Goal: Navigation & Orientation: Find specific page/section

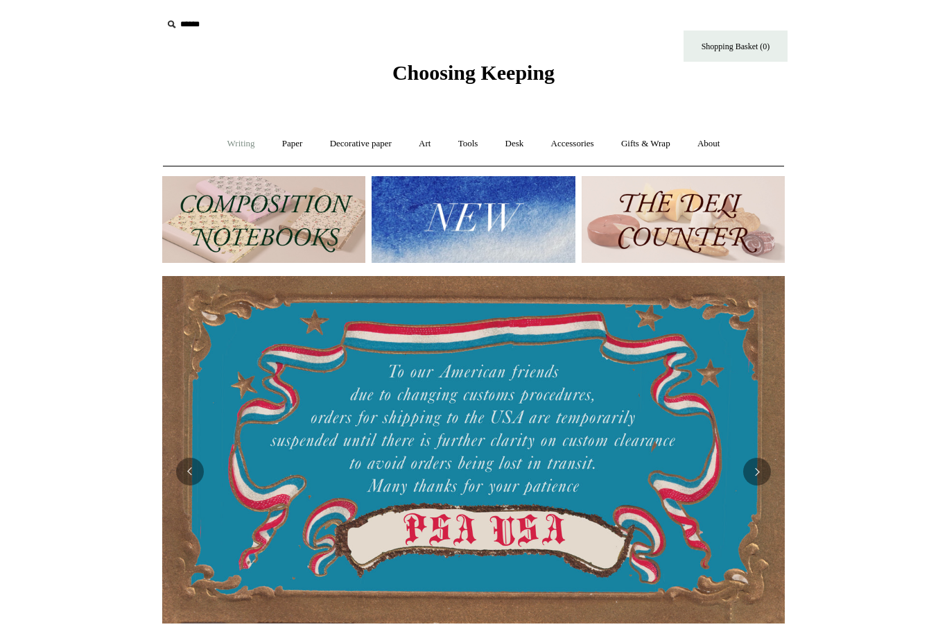
click at [239, 143] on link "Writing +" at bounding box center [241, 144] width 53 height 37
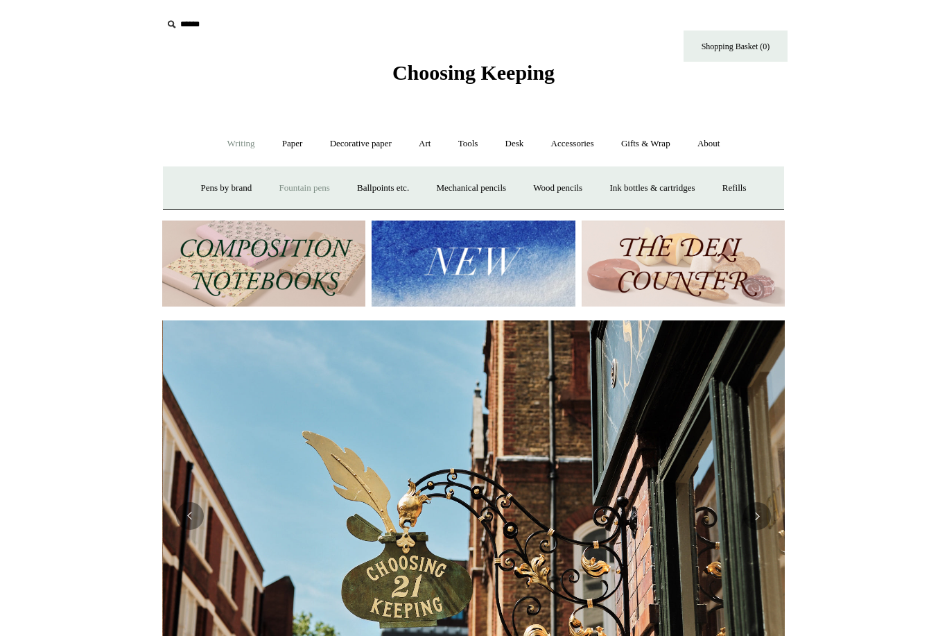
scroll to position [0, 623]
click at [394, 186] on link "Ballpoints etc. +" at bounding box center [383, 188] width 77 height 37
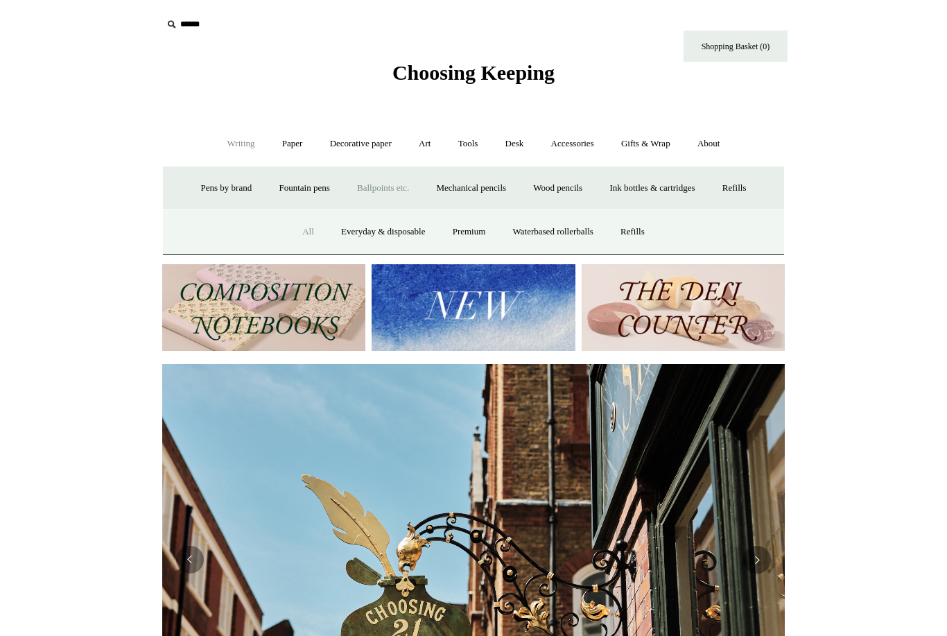
click at [300, 232] on link "All" at bounding box center [308, 232] width 37 height 37
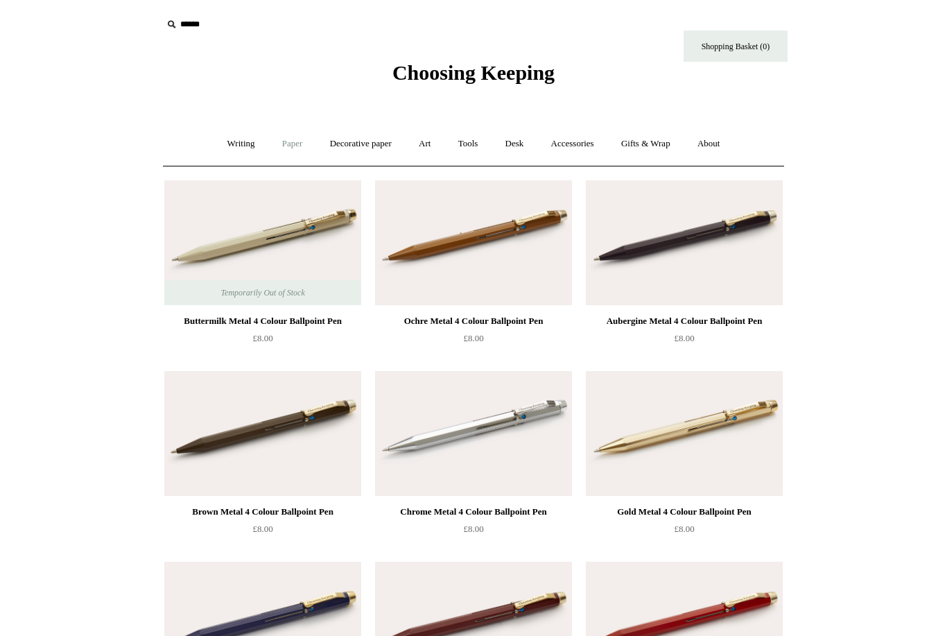
click at [288, 141] on link "Paper +" at bounding box center [293, 144] width 46 height 37
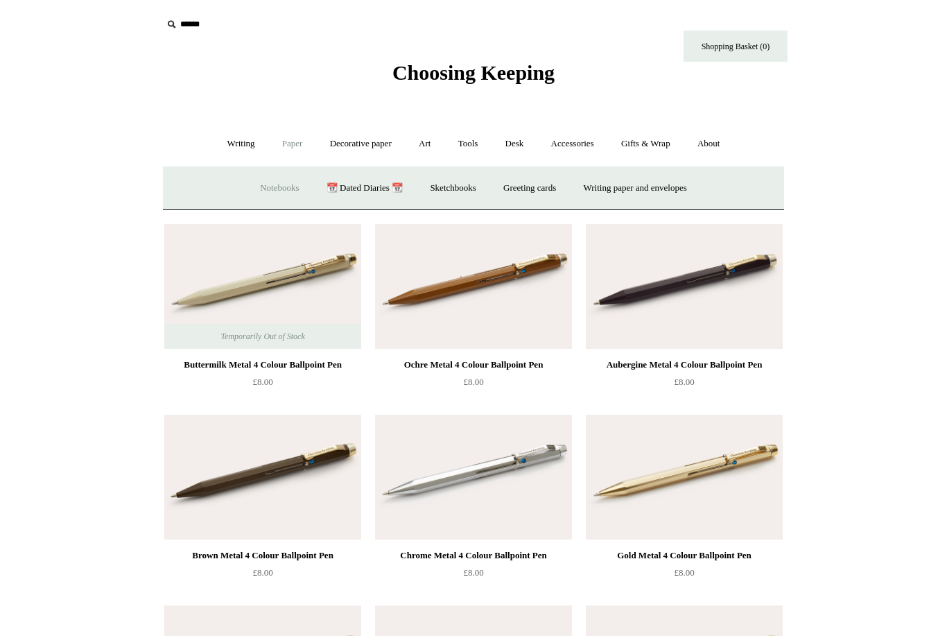
click at [268, 189] on link "Notebooks +" at bounding box center [280, 188] width 64 height 37
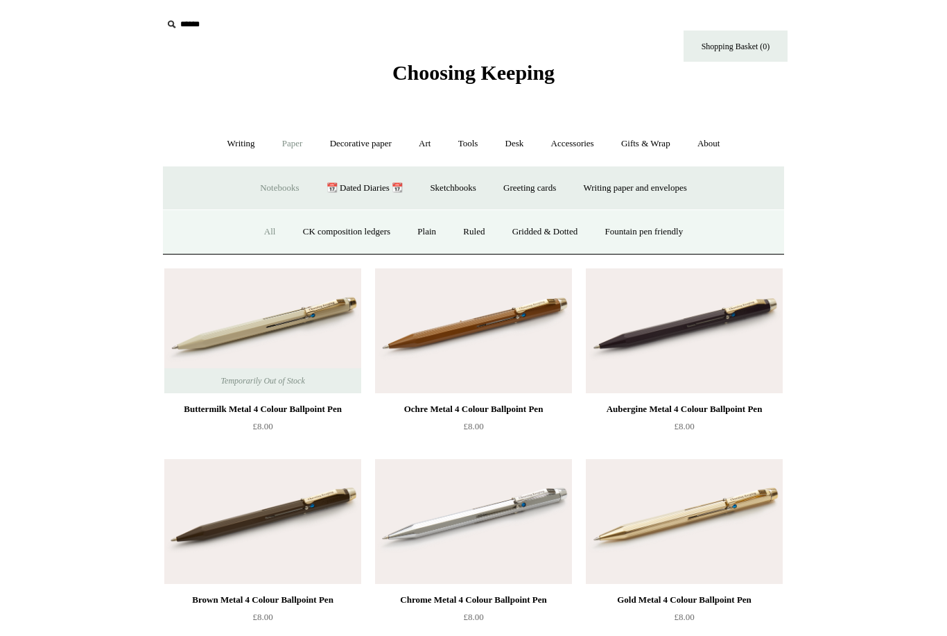
click at [255, 228] on link "All" at bounding box center [270, 232] width 37 height 37
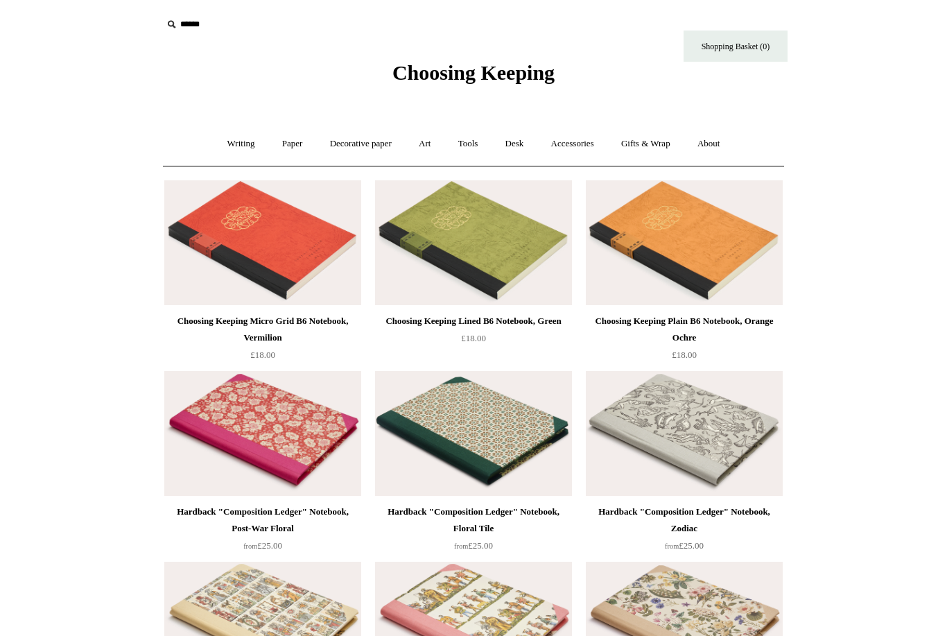
click at [297, 243] on img at bounding box center [262, 242] width 197 height 125
click at [354, 137] on link "Decorative paper +" at bounding box center [361, 144] width 87 height 37
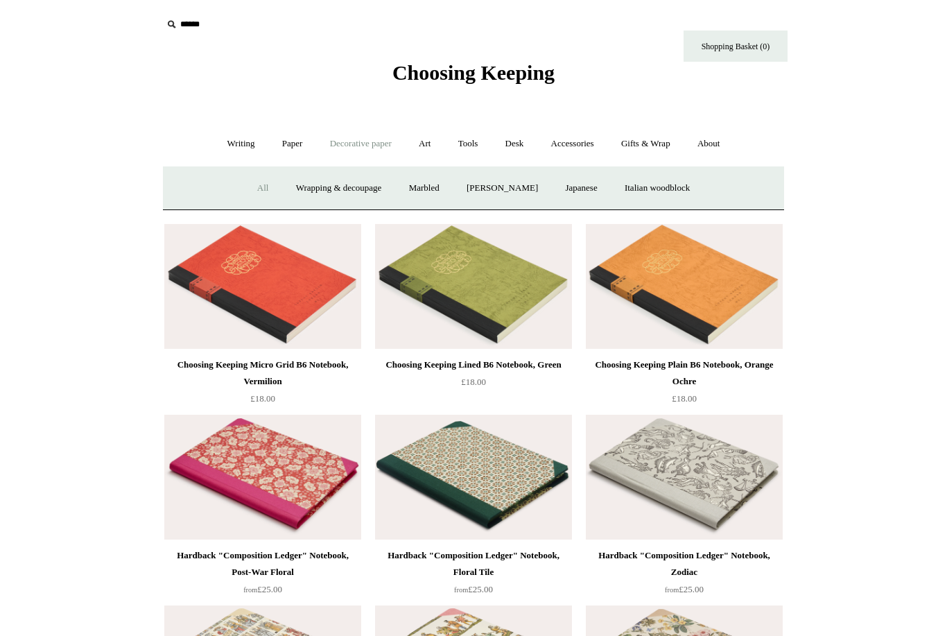
click at [246, 188] on link "All" at bounding box center [263, 188] width 37 height 37
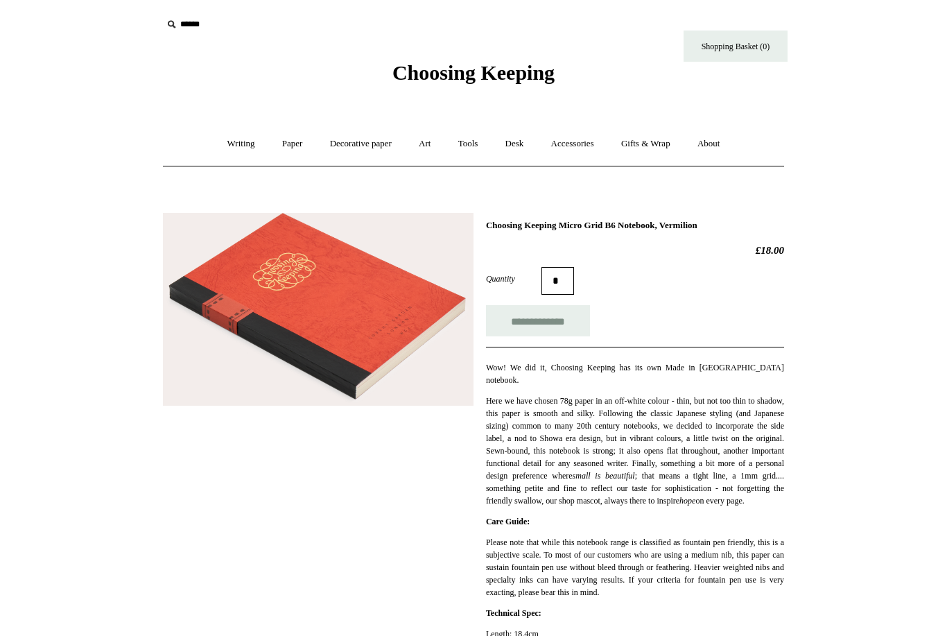
scroll to position [17, 0]
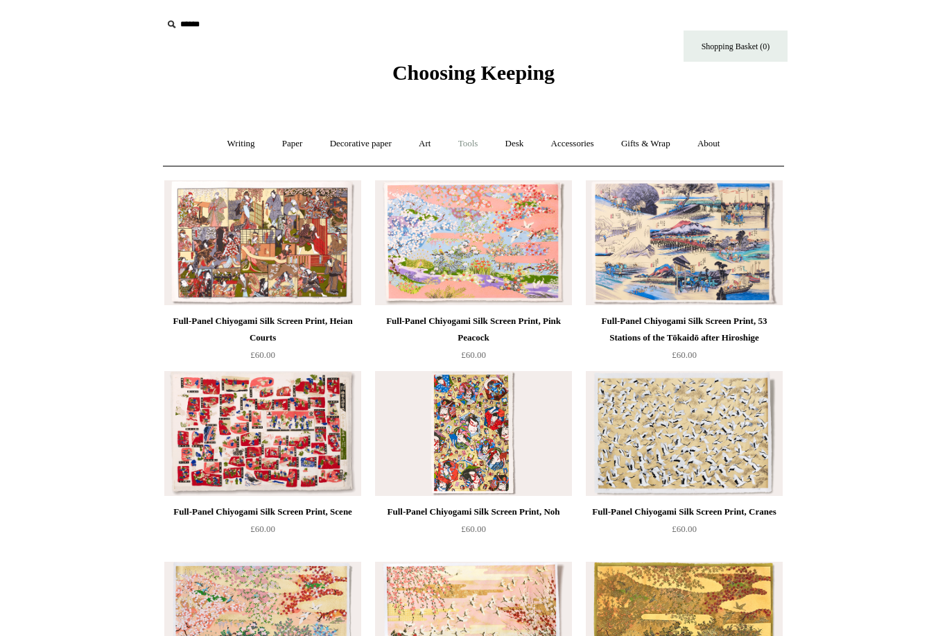
click at [465, 144] on link "Tools +" at bounding box center [468, 144] width 45 height 37
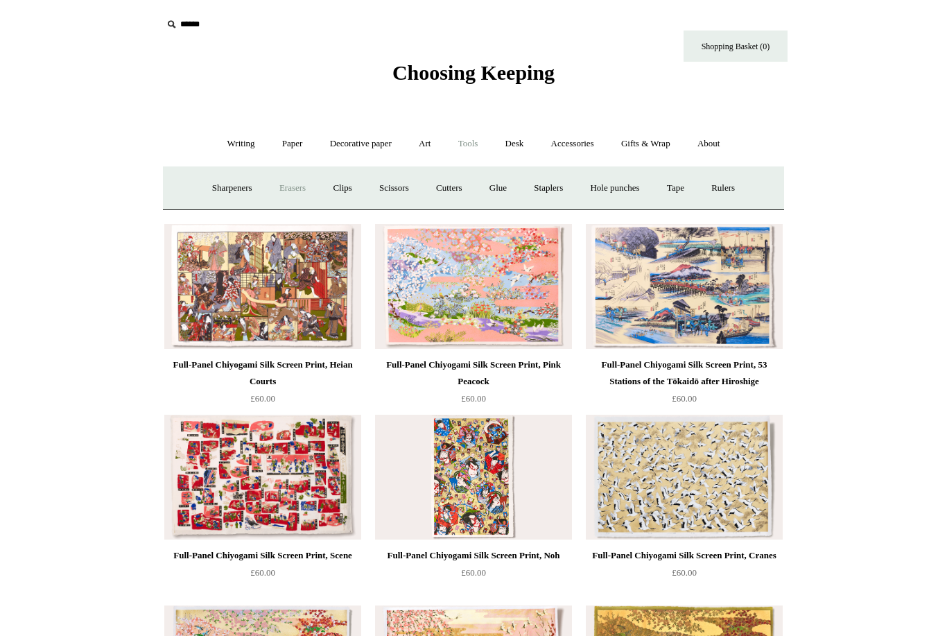
click at [293, 195] on link "Erasers" at bounding box center [292, 188] width 51 height 37
